Goal: Transaction & Acquisition: Purchase product/service

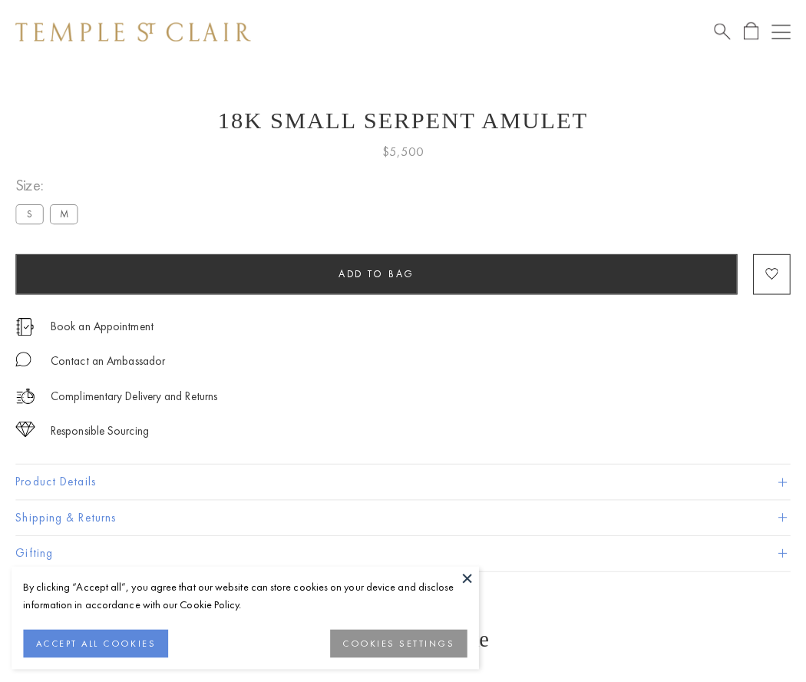
scroll to position [7, 0]
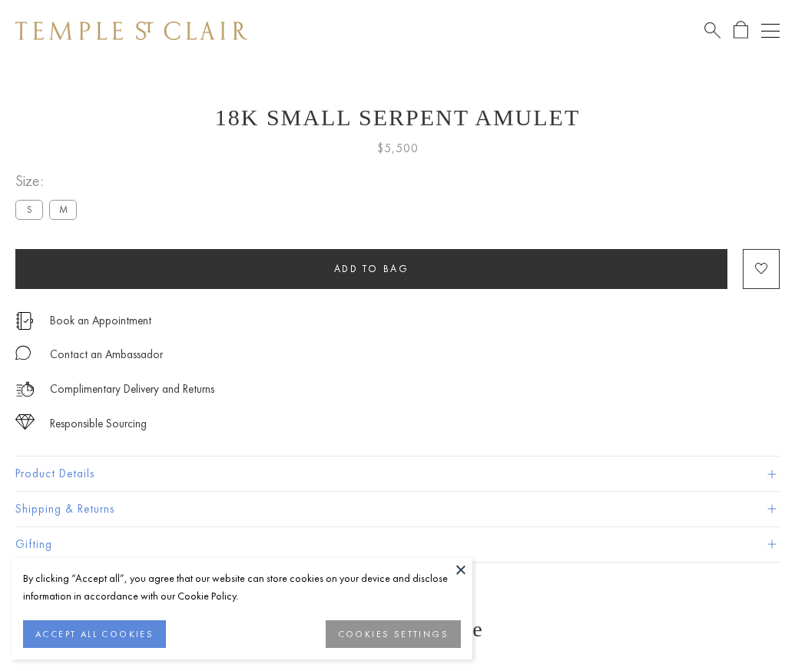
click at [371, 268] on span "Add to bag" at bounding box center [371, 268] width 75 height 13
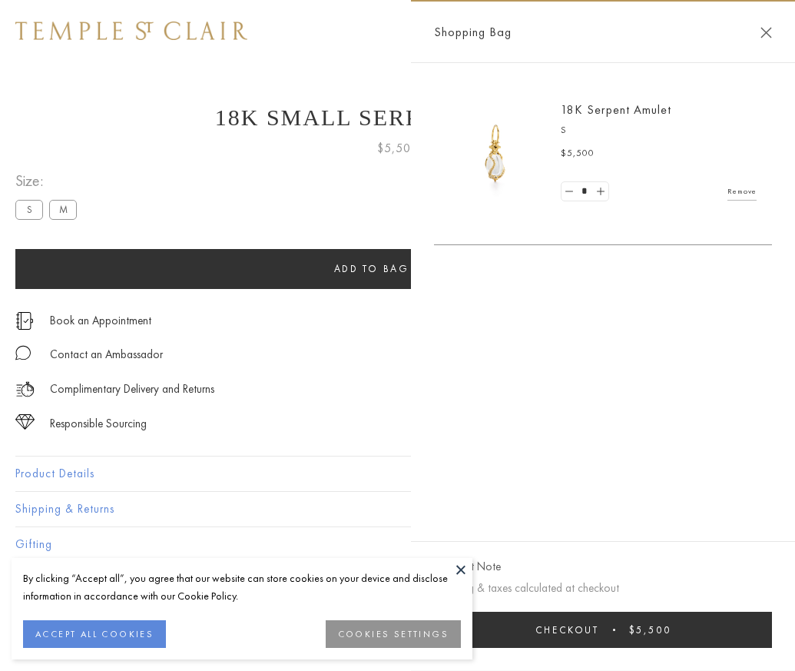
click at [599, 636] on span "Checkout" at bounding box center [567, 629] width 64 height 13
